Goal: Use online tool/utility: Utilize a website feature to perform a specific function

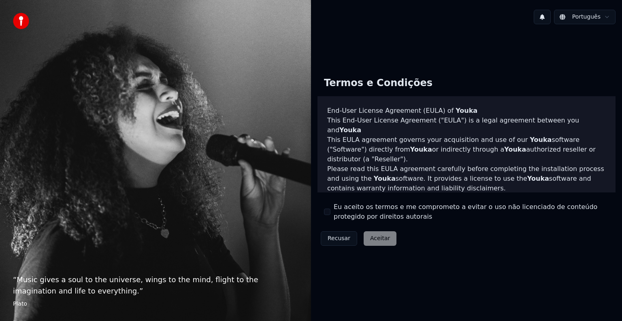
click at [347, 212] on label "Eu aceito os termos e me comprometo a evitar o uso não licenciado de conteúdo p…" at bounding box center [471, 211] width 275 height 19
click at [330, 212] on button "Eu aceito os termos e me comprometo a evitar o uso não licenciado de conteúdo p…" at bounding box center [327, 212] width 6 height 6
click at [381, 243] on button "Aceitar" at bounding box center [380, 239] width 33 height 15
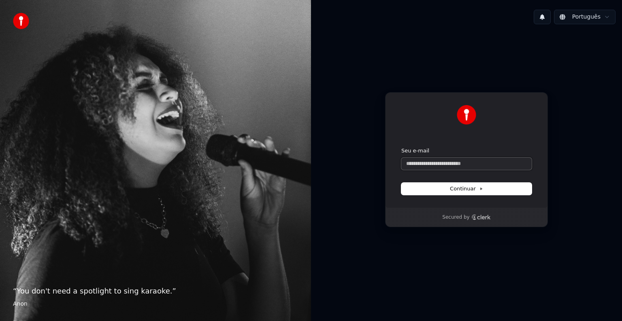
click at [443, 164] on input "Seu e-mail" at bounding box center [466, 164] width 130 height 12
click at [444, 164] on input "Seu e-mail" at bounding box center [466, 164] width 130 height 12
click at [401, 147] on button "submit" at bounding box center [401, 147] width 0 height 0
type input "**********"
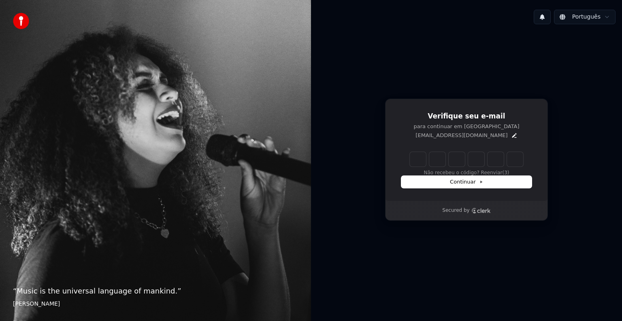
click at [420, 164] on input "Enter verification code" at bounding box center [466, 159] width 113 height 15
paste input "******"
type input "******"
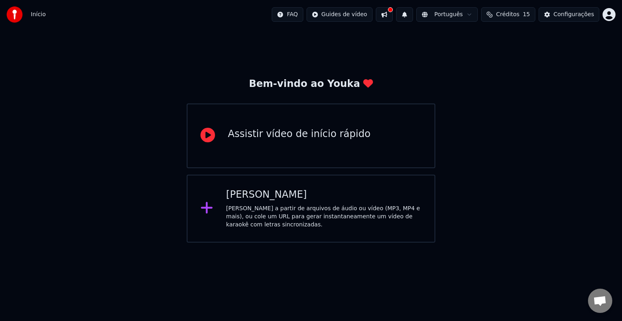
click at [261, 146] on div "Assistir vídeo de início rápido" at bounding box center [311, 136] width 249 height 65
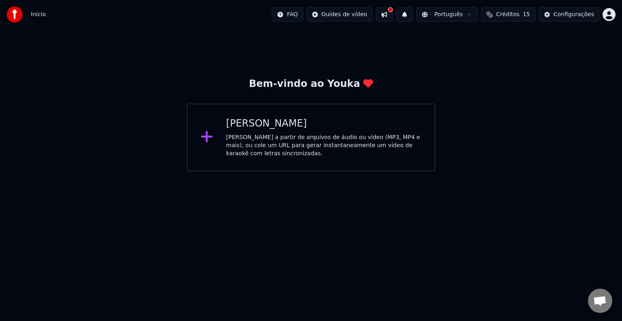
click at [279, 147] on div "[PERSON_NAME] a partir de arquivos de áudio ou vídeo (MP3, MP4 e mais), ou cole…" at bounding box center [324, 146] width 196 height 24
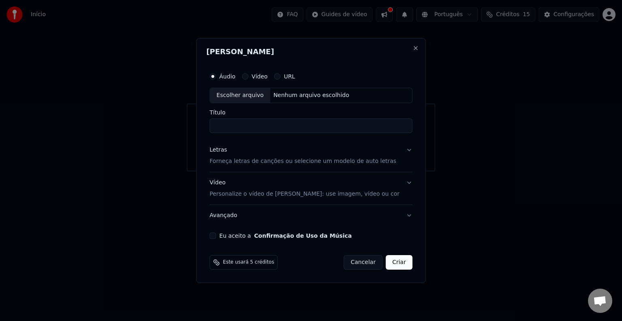
click at [270, 94] on div "Escolher arquivo" at bounding box center [240, 95] width 60 height 15
click at [295, 74] on label "URL" at bounding box center [289, 77] width 11 height 6
click at [281, 74] on button "URL" at bounding box center [277, 76] width 6 height 6
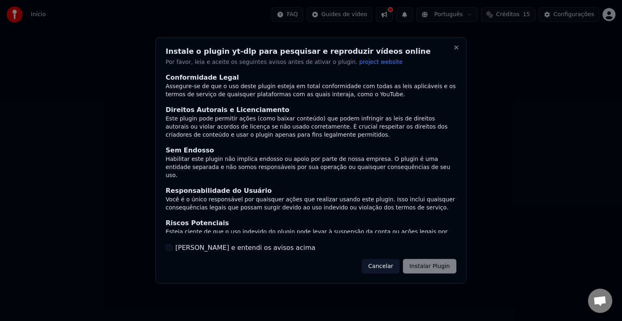
click at [189, 248] on label "[PERSON_NAME] e entendi os avisos acima" at bounding box center [245, 248] width 140 height 10
click at [172, 248] on button "[PERSON_NAME] e entendi os avisos acima" at bounding box center [169, 248] width 6 height 6
click at [434, 267] on button "Instalar Plugin" at bounding box center [429, 266] width 53 height 15
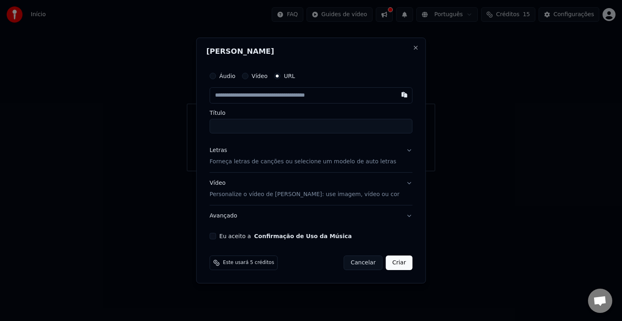
paste input "**********"
type input "**********"
click at [309, 126] on input "**********" at bounding box center [311, 126] width 203 height 15
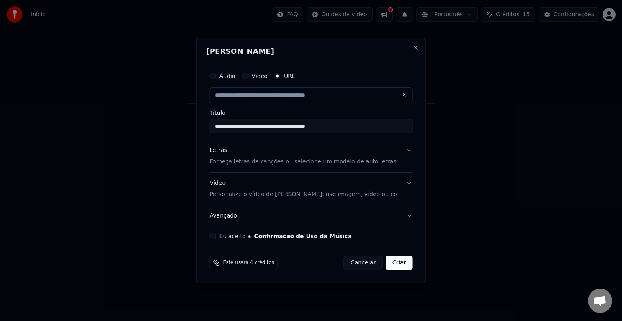
click at [355, 127] on input "**********" at bounding box center [311, 126] width 203 height 15
type input "**********"
click at [396, 152] on button "Letras Forneça letras de canções ou selecione um modelo de auto letras" at bounding box center [311, 156] width 203 height 32
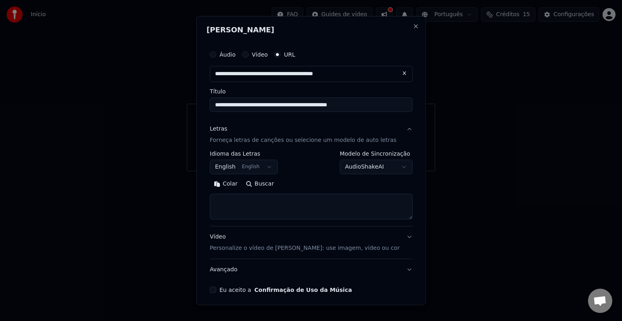
click at [382, 168] on body "**********" at bounding box center [311, 86] width 622 height 172
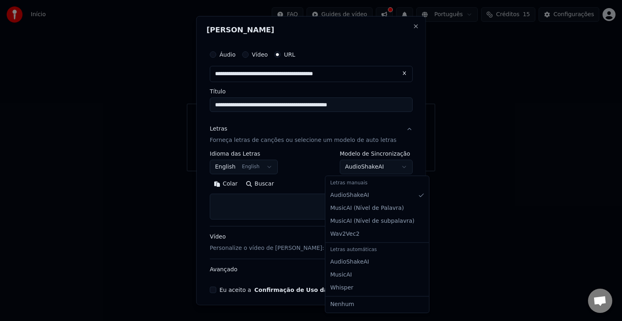
click at [382, 168] on body "**********" at bounding box center [311, 86] width 622 height 172
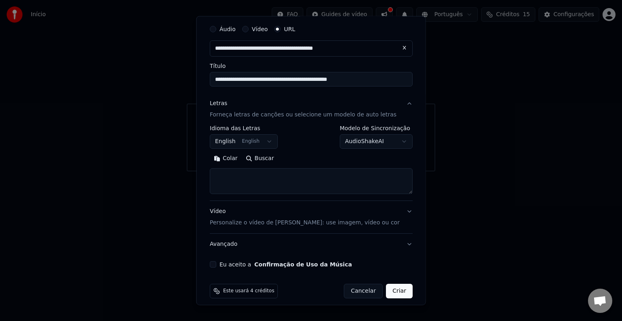
scroll to position [32, 0]
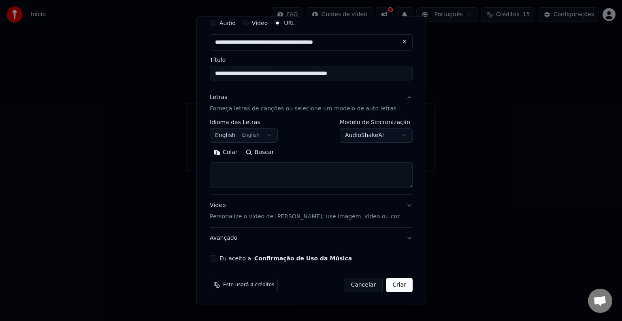
click at [273, 165] on textarea at bounding box center [311, 175] width 203 height 26
paste textarea "**********"
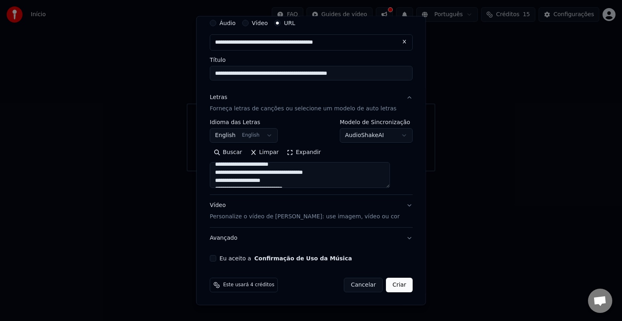
scroll to position [0, 0]
type textarea "**********"
click at [392, 204] on button "Vídeo Personalize o vídeo de karaokê: use imagem, vídeo ou cor" at bounding box center [311, 211] width 203 height 32
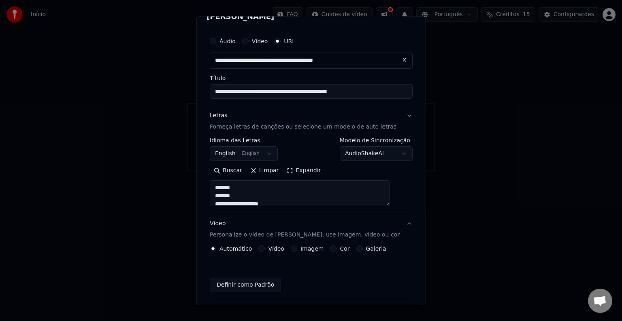
scroll to position [10, 0]
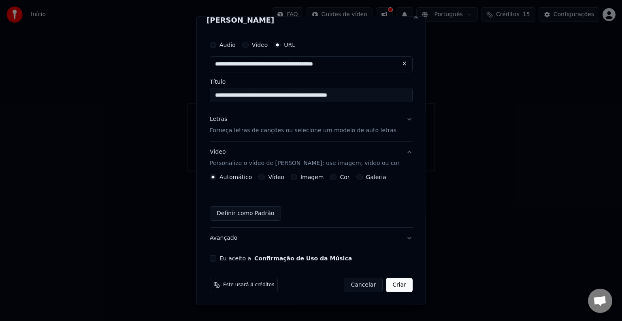
click at [274, 179] on label "Vídeo" at bounding box center [276, 177] width 16 height 6
click at [265, 179] on button "Vídeo" at bounding box center [261, 177] width 6 height 6
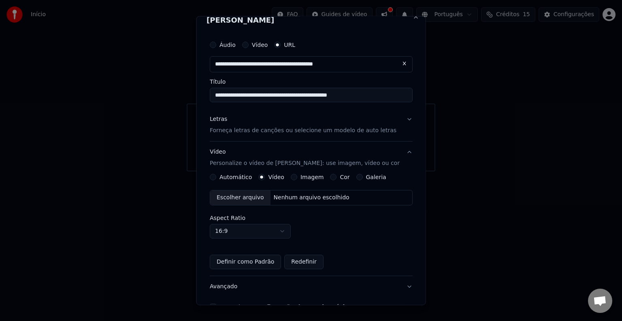
click at [255, 201] on div "Escolher arquivo" at bounding box center [240, 198] width 60 height 15
click at [273, 172] on body "**********" at bounding box center [311, 86] width 622 height 172
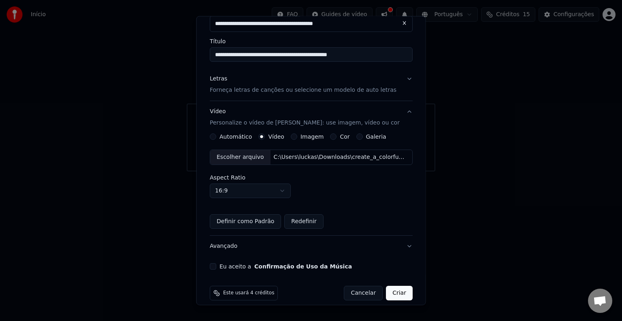
scroll to position [58, 0]
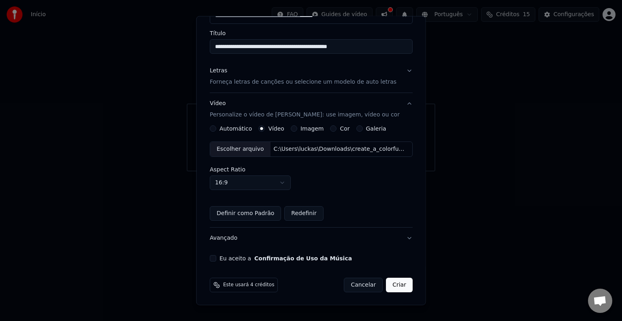
click at [252, 215] on button "Definir como Padrão" at bounding box center [245, 213] width 71 height 15
click at [233, 261] on label "Eu aceito a Confirmação de Uso da Música" at bounding box center [285, 259] width 132 height 6
click at [216, 261] on button "Eu aceito a Confirmação de Uso da Música" at bounding box center [213, 258] width 6 height 6
click at [401, 238] on button "Avançado" at bounding box center [311, 238] width 203 height 21
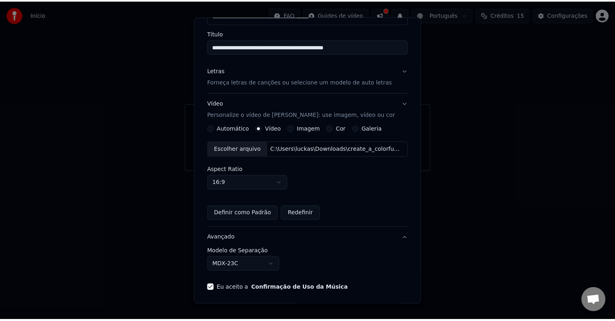
scroll to position [0, 0]
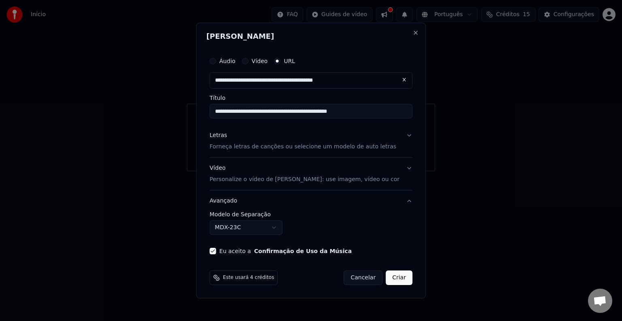
click at [398, 202] on button "Avançado" at bounding box center [311, 201] width 203 height 21
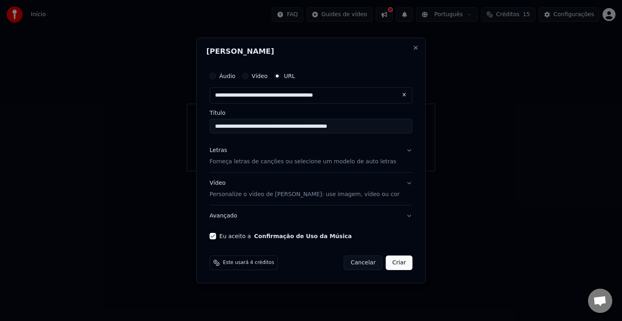
click at [392, 260] on button "Criar" at bounding box center [399, 263] width 27 height 15
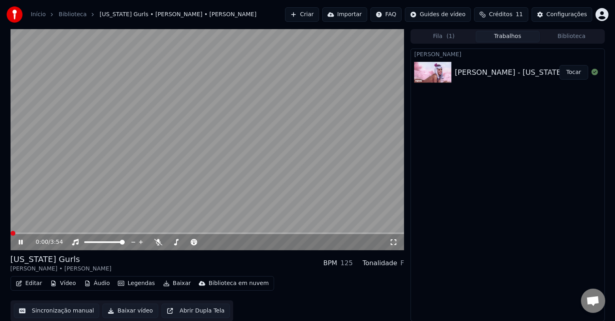
click at [11, 233] on span at bounding box center [13, 233] width 5 height 5
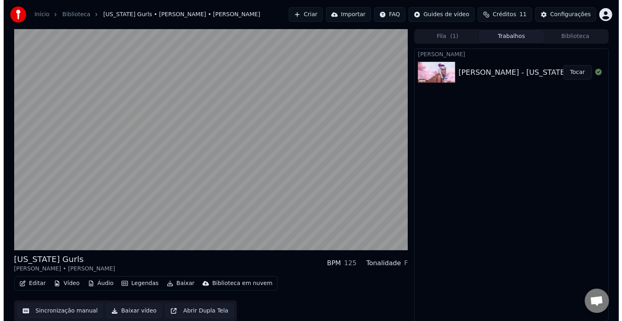
scroll to position [0, 0]
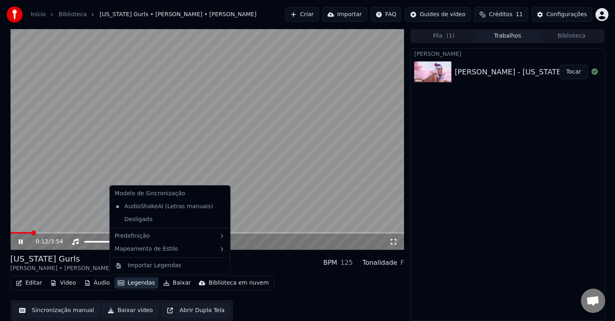
click at [138, 285] on button "Legendas" at bounding box center [136, 283] width 43 height 11
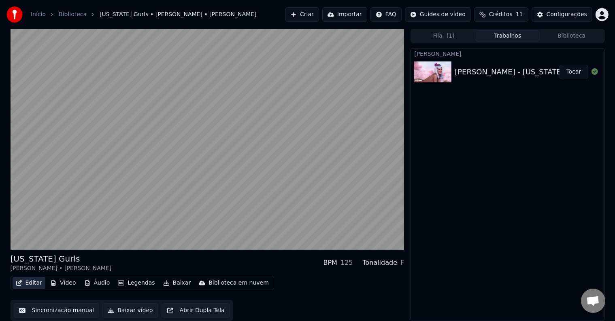
click at [26, 282] on button "Editar" at bounding box center [29, 283] width 33 height 11
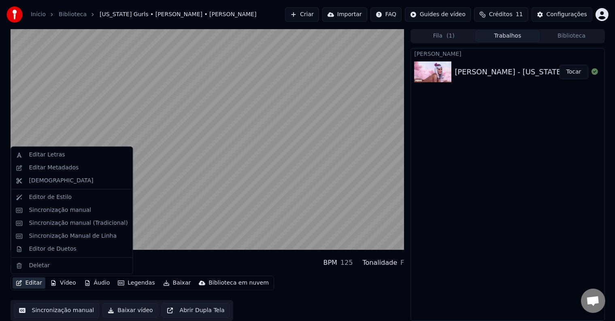
click at [30, 285] on button "Editar" at bounding box center [29, 283] width 33 height 11
click at [85, 153] on div "Editar Letras" at bounding box center [78, 155] width 99 height 8
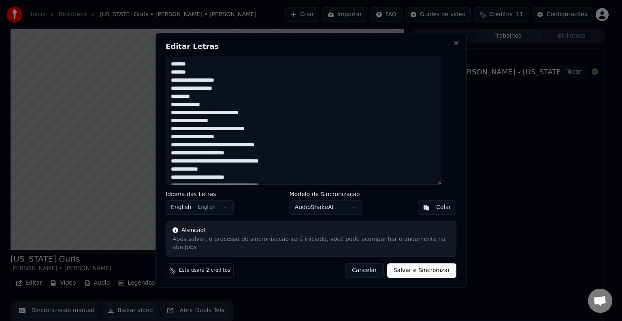
drag, startPoint x: 201, startPoint y: 69, endPoint x: 162, endPoint y: 67, distance: 39.3
click at [162, 67] on body "Início Biblioteca [US_STATE] Gurls • [PERSON_NAME] • [PERSON_NAME] Criar Import…" at bounding box center [307, 160] width 615 height 321
drag, startPoint x: 201, startPoint y: 73, endPoint x: 177, endPoint y: 74, distance: 23.9
click at [177, 74] on textarea at bounding box center [304, 121] width 276 height 128
drag, startPoint x: 187, startPoint y: 104, endPoint x: 177, endPoint y: 103, distance: 10.2
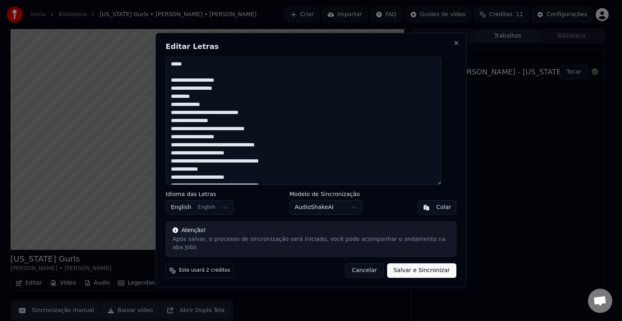
click at [177, 103] on textarea at bounding box center [304, 121] width 276 height 128
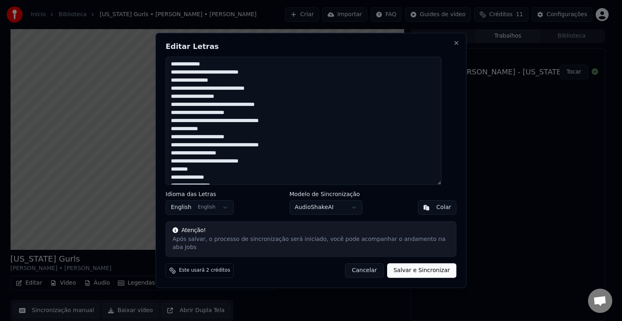
scroll to position [81, 0]
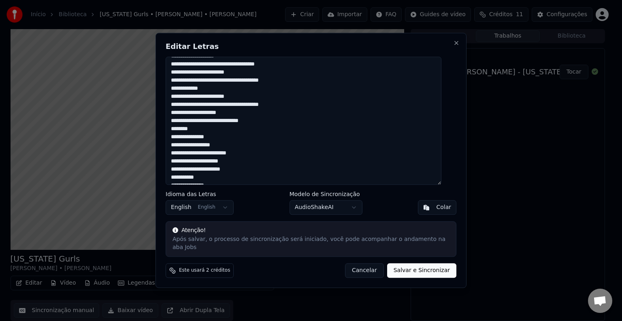
drag, startPoint x: 215, startPoint y: 92, endPoint x: 170, endPoint y: 92, distance: 44.5
click at [170, 92] on div "Editar Letras Idioma das Letras English English Modelo de Sincronização AudioSh…" at bounding box center [310, 160] width 311 height 255
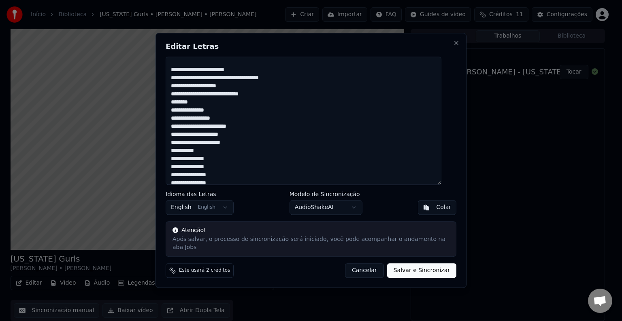
scroll to position [121, 0]
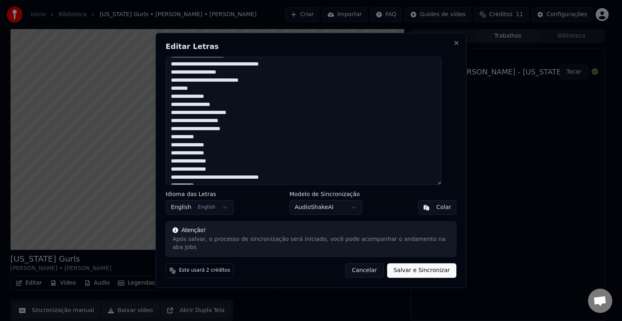
drag, startPoint x: 191, startPoint y: 93, endPoint x: 181, endPoint y: 93, distance: 9.7
click at [181, 93] on textarea at bounding box center [304, 121] width 276 height 128
click at [214, 96] on textarea at bounding box center [304, 121] width 276 height 128
drag, startPoint x: 199, startPoint y: 94, endPoint x: 179, endPoint y: 94, distance: 19.8
click at [179, 94] on textarea at bounding box center [304, 121] width 276 height 128
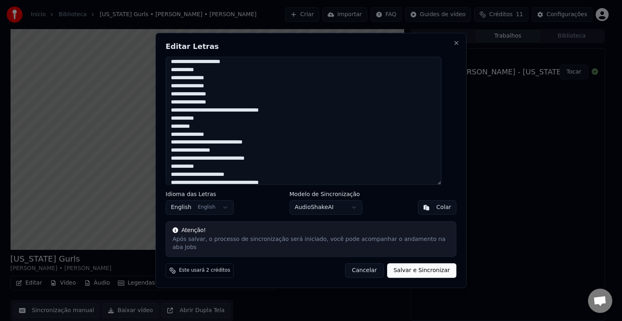
scroll to position [202, 0]
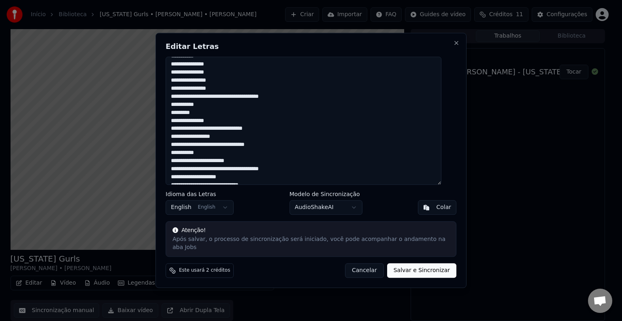
drag, startPoint x: 202, startPoint y: 113, endPoint x: 178, endPoint y: 113, distance: 24.3
click at [178, 113] on textarea at bounding box center [304, 121] width 276 height 128
click at [199, 123] on textarea at bounding box center [304, 121] width 276 height 128
drag, startPoint x: 203, startPoint y: 118, endPoint x: 181, endPoint y: 117, distance: 22.3
click at [181, 117] on textarea at bounding box center [304, 121] width 276 height 128
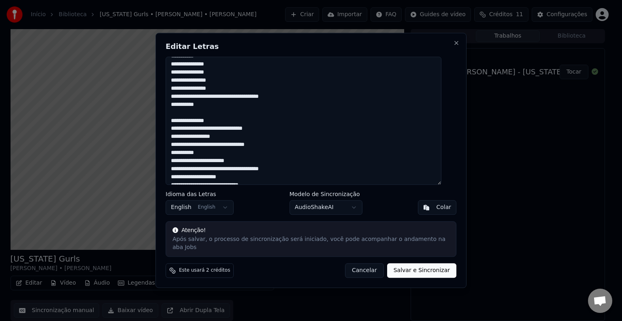
scroll to position [243, 0]
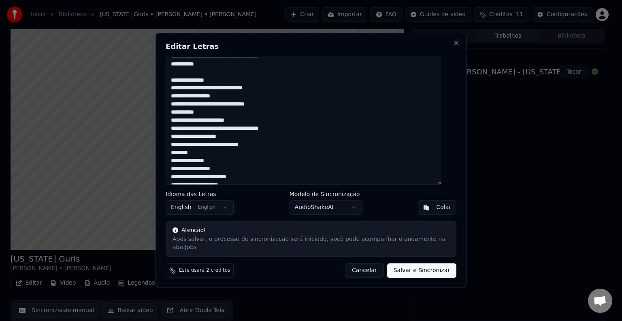
drag, startPoint x: 208, startPoint y: 117, endPoint x: 179, endPoint y: 116, distance: 29.2
click at [179, 116] on textarea at bounding box center [304, 121] width 276 height 128
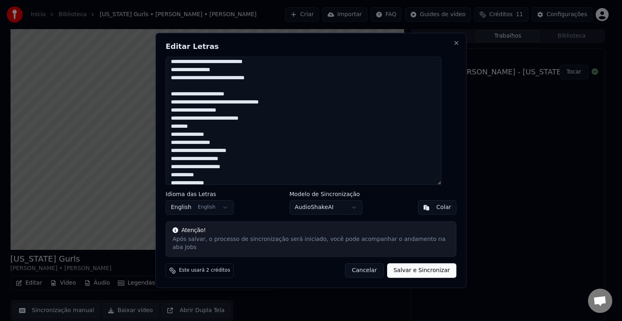
scroll to position [283, 0]
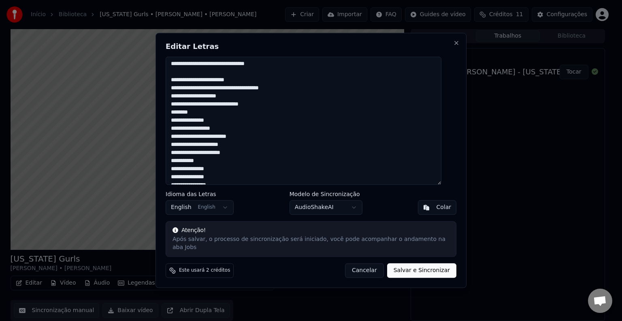
drag, startPoint x: 200, startPoint y: 115, endPoint x: 180, endPoint y: 115, distance: 19.8
click at [180, 115] on textarea at bounding box center [304, 121] width 276 height 128
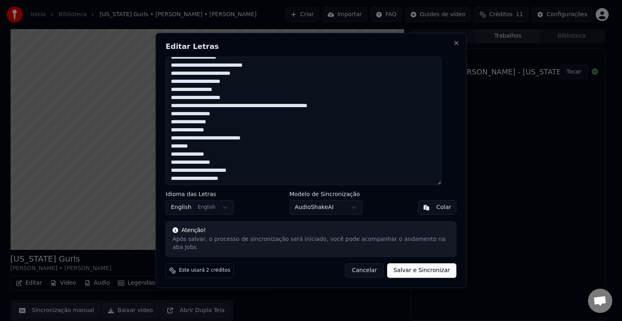
scroll to position [526, 0]
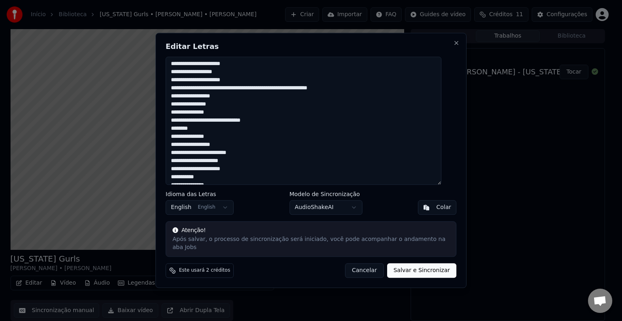
drag, startPoint x: 201, startPoint y: 132, endPoint x: 179, endPoint y: 130, distance: 21.6
click at [179, 130] on textarea at bounding box center [304, 121] width 276 height 128
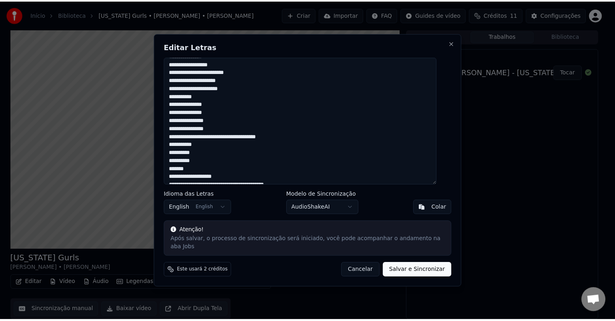
scroll to position [615, 0]
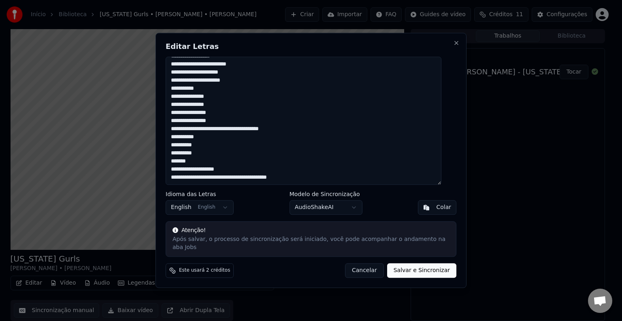
type textarea "**********"
click at [409, 266] on button "Salvar e Sincronizar" at bounding box center [421, 271] width 69 height 15
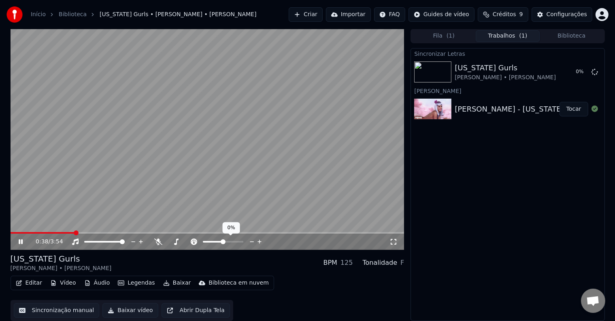
click at [74, 231] on span at bounding box center [76, 233] width 5 height 5
click at [102, 129] on video at bounding box center [208, 139] width 394 height 221
click at [11, 234] on span at bounding box center [22, 234] width 22 height 2
click at [220, 151] on video at bounding box center [208, 139] width 394 height 221
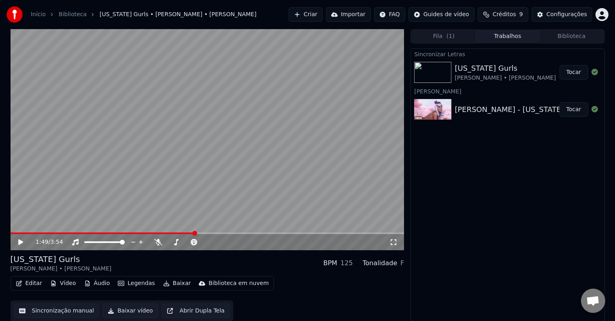
click at [240, 106] on video at bounding box center [208, 139] width 394 height 221
click at [20, 241] on icon at bounding box center [21, 242] width 4 height 5
